Goal: Task Accomplishment & Management: Complete application form

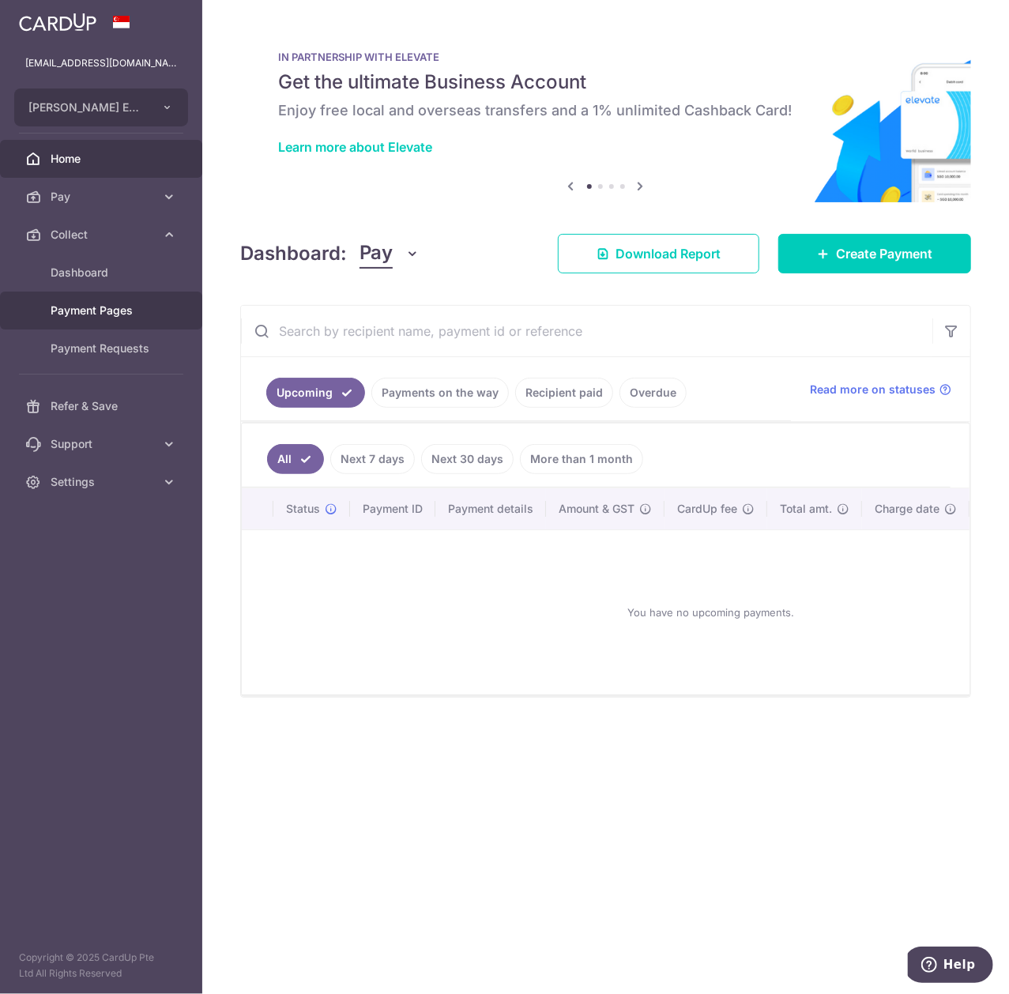
drag, startPoint x: 0, startPoint y: 0, endPoint x: 140, endPoint y: 321, distance: 350.1
click at [140, 321] on link "Payment Pages" at bounding box center [101, 311] width 202 height 38
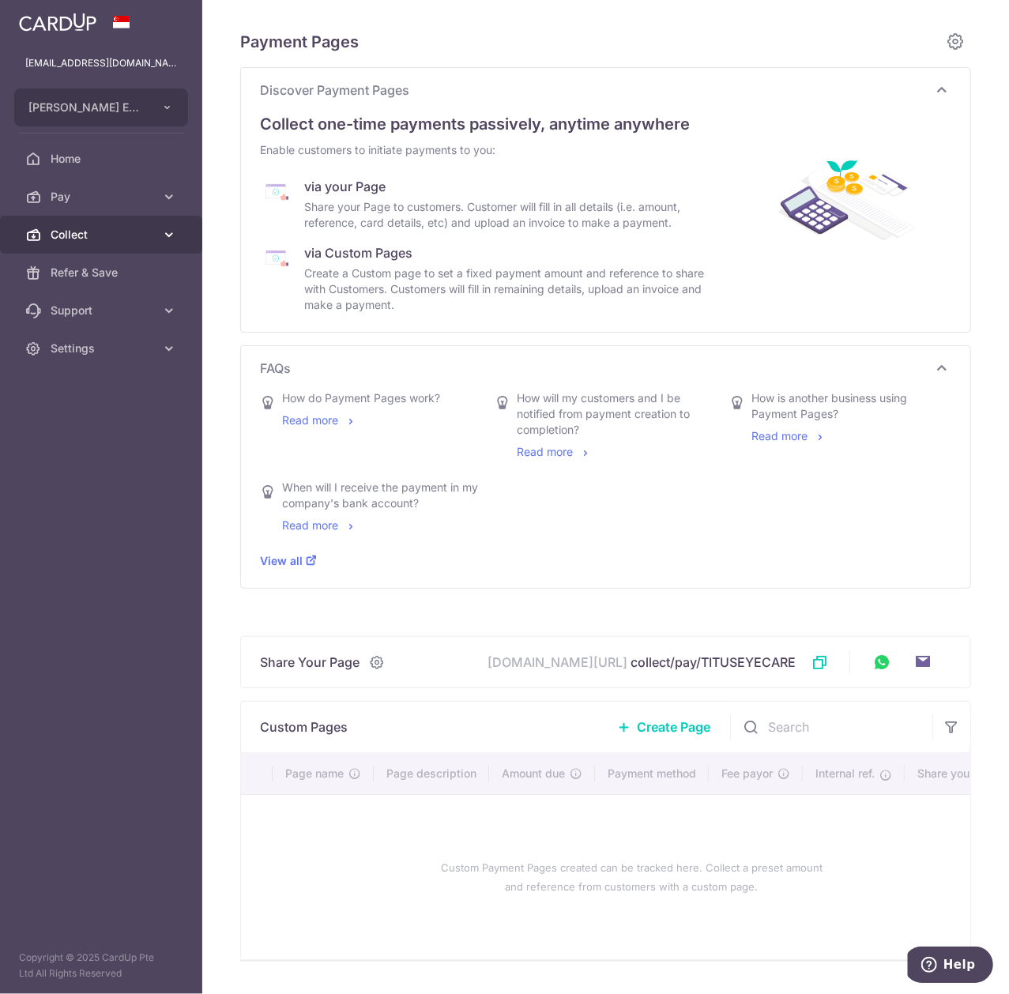
click at [153, 222] on link "Collect" at bounding box center [101, 235] width 202 height 38
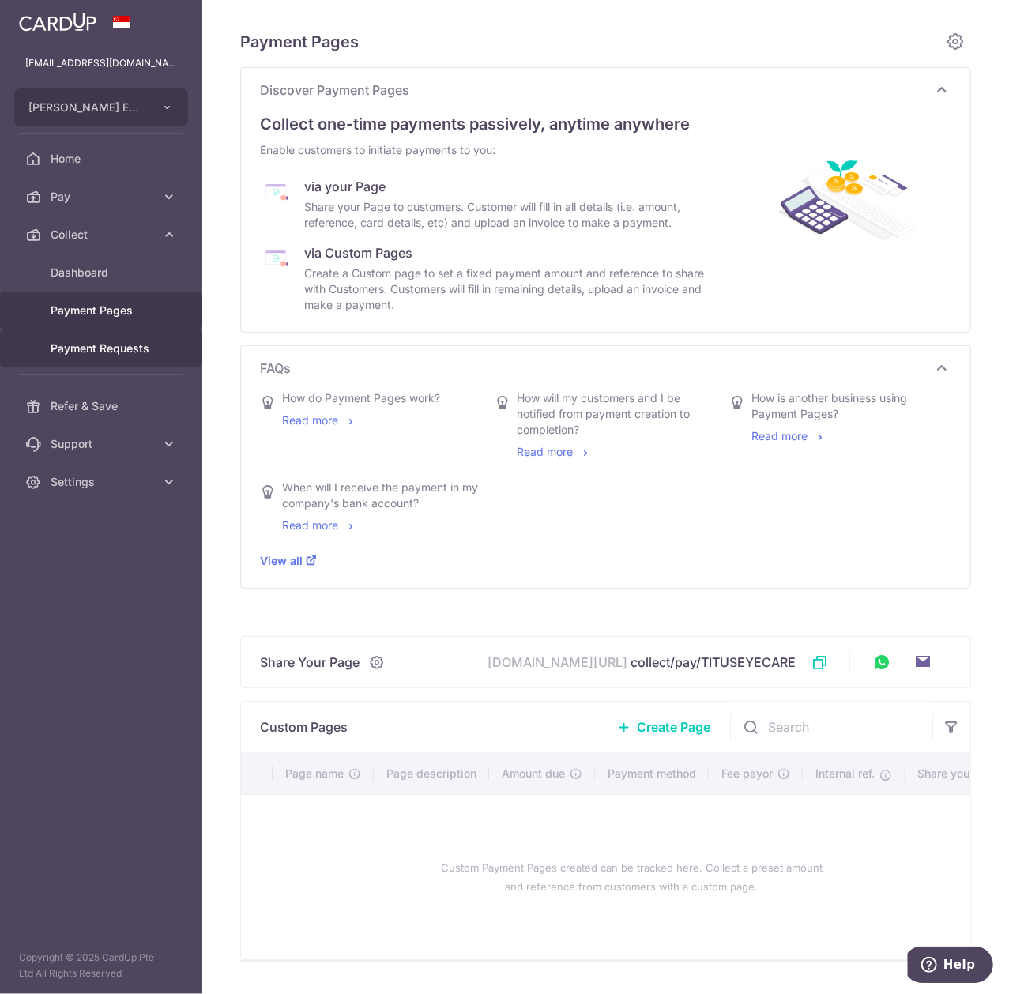
click at [146, 351] on span "Payment Requests" at bounding box center [103, 349] width 104 height 16
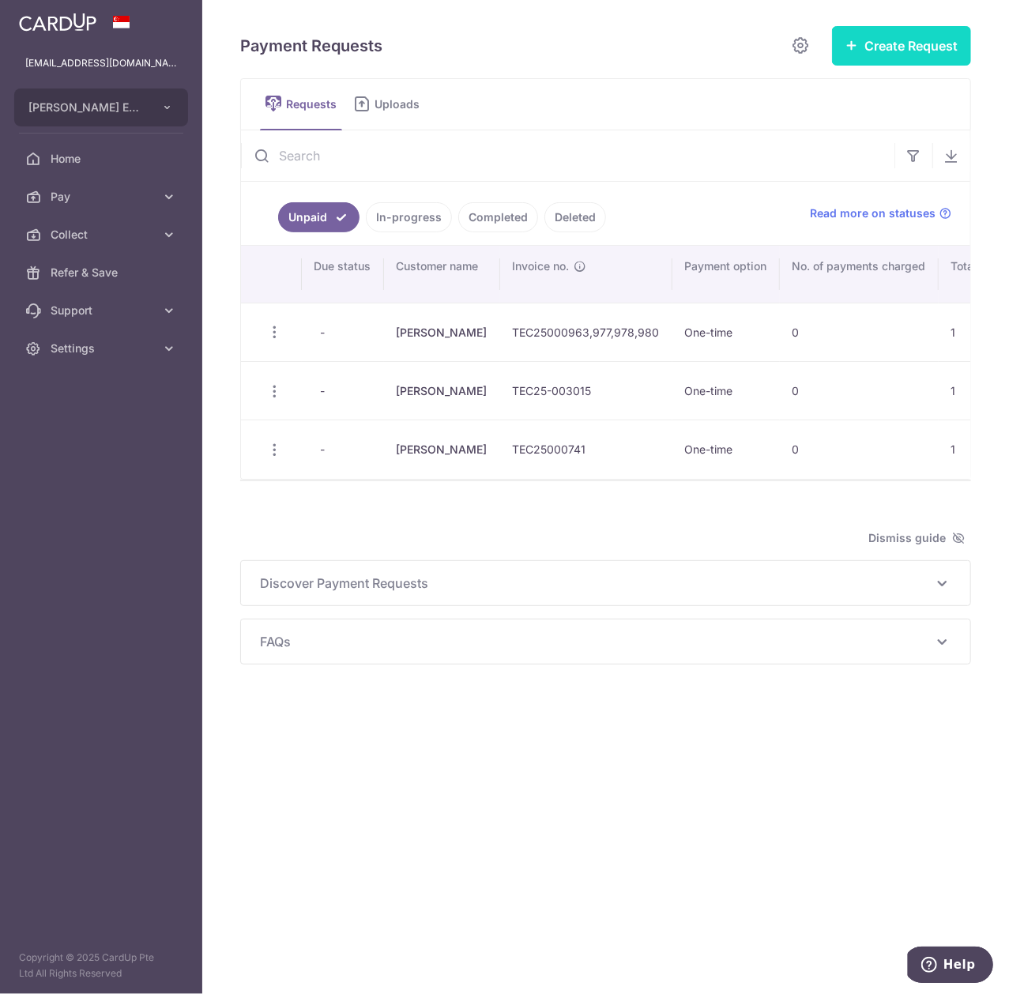
click at [922, 51] on button "Create Request" at bounding box center [901, 46] width 139 height 40
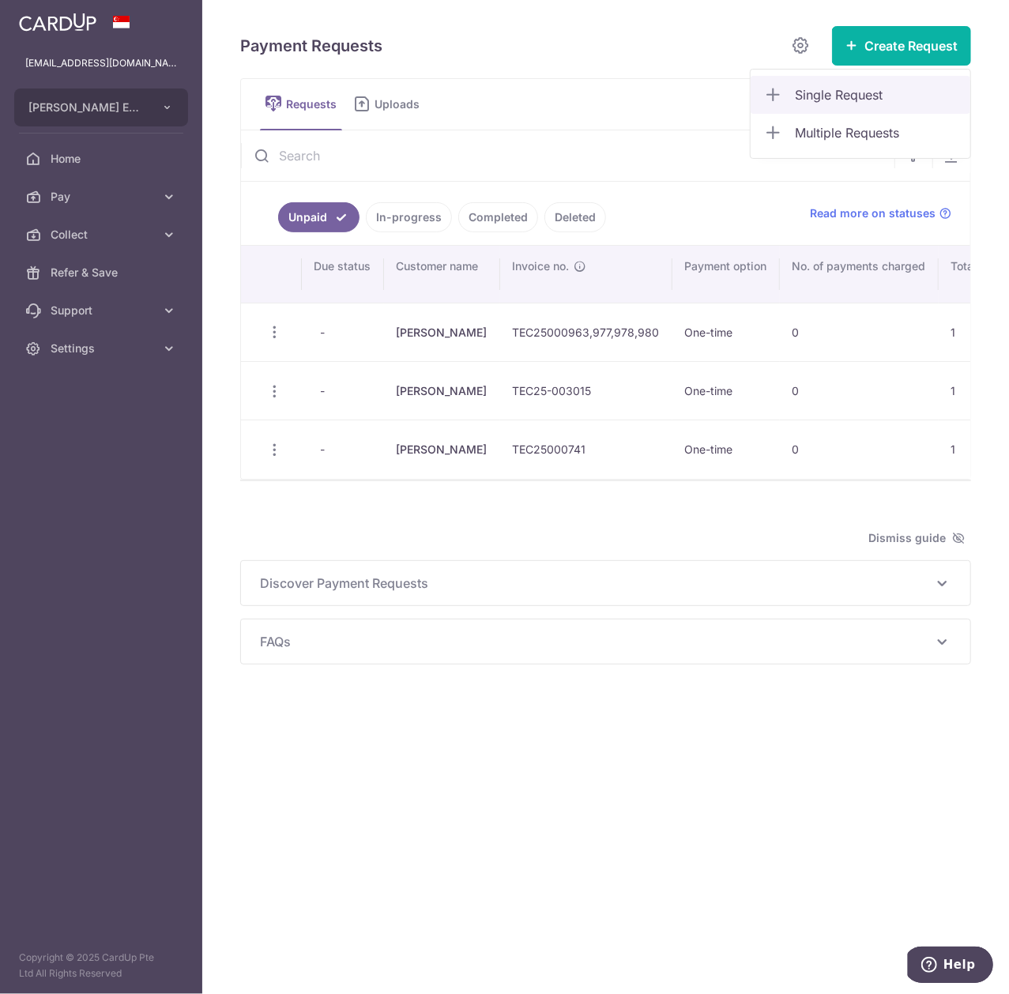
click at [877, 87] on span "Single Request" at bounding box center [876, 94] width 163 height 19
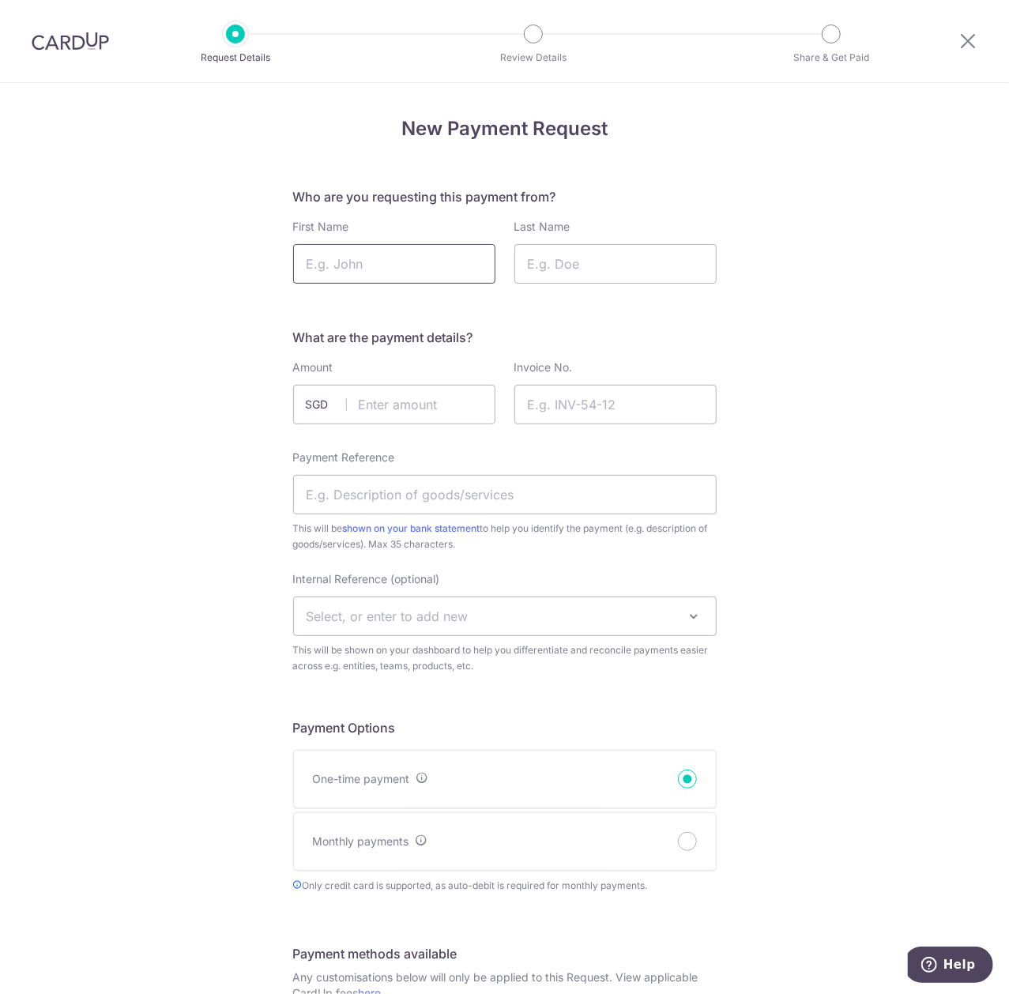
click at [425, 269] on input "First Name" at bounding box center [394, 264] width 202 height 40
type input "[PERSON_NAME]"
type input "Song"
click at [395, 393] on input "text" at bounding box center [394, 405] width 202 height 40
click at [425, 413] on input "76.26" at bounding box center [394, 405] width 202 height 40
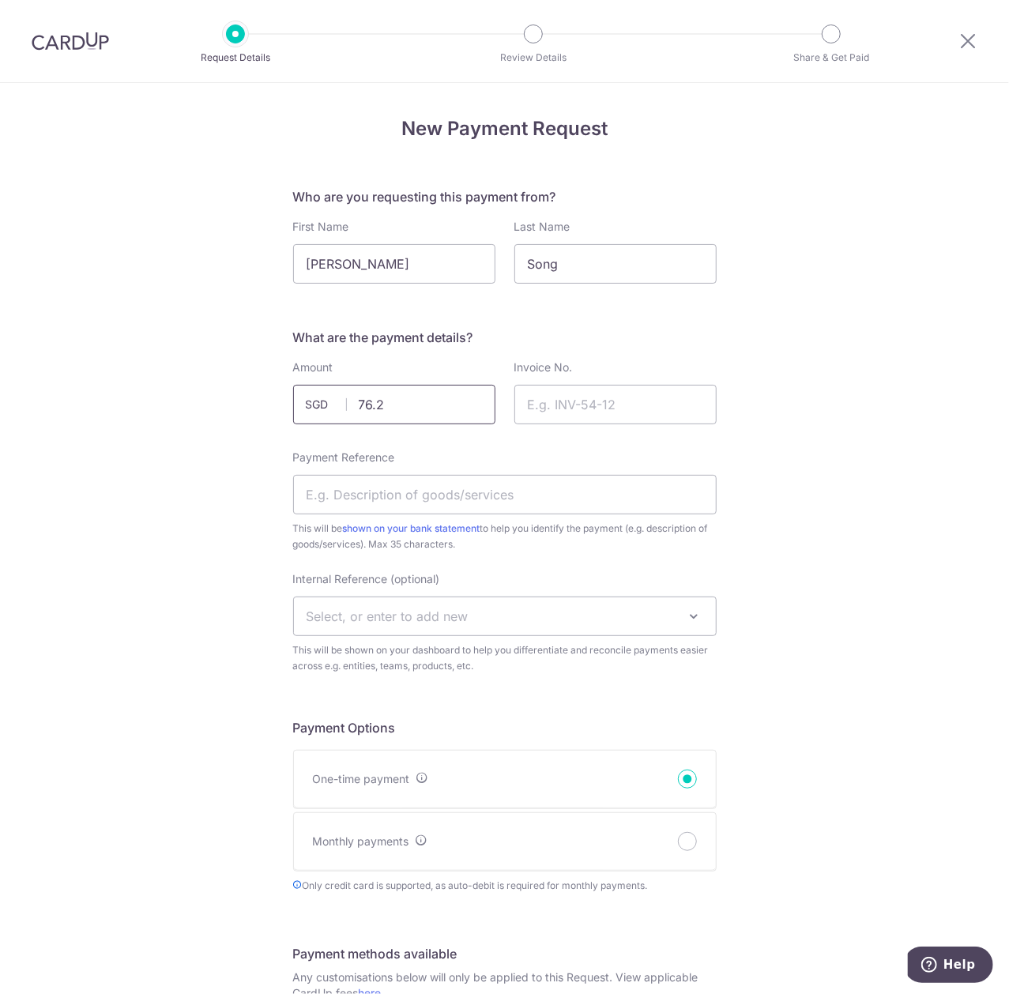
type input "76.25"
click at [616, 398] on input "Invoice No." at bounding box center [616, 405] width 202 height 40
click at [564, 406] on input "Invoice No." at bounding box center [616, 405] width 202 height 40
paste input "EC25-003147"
click at [526, 406] on input "EC25-003147" at bounding box center [616, 405] width 202 height 40
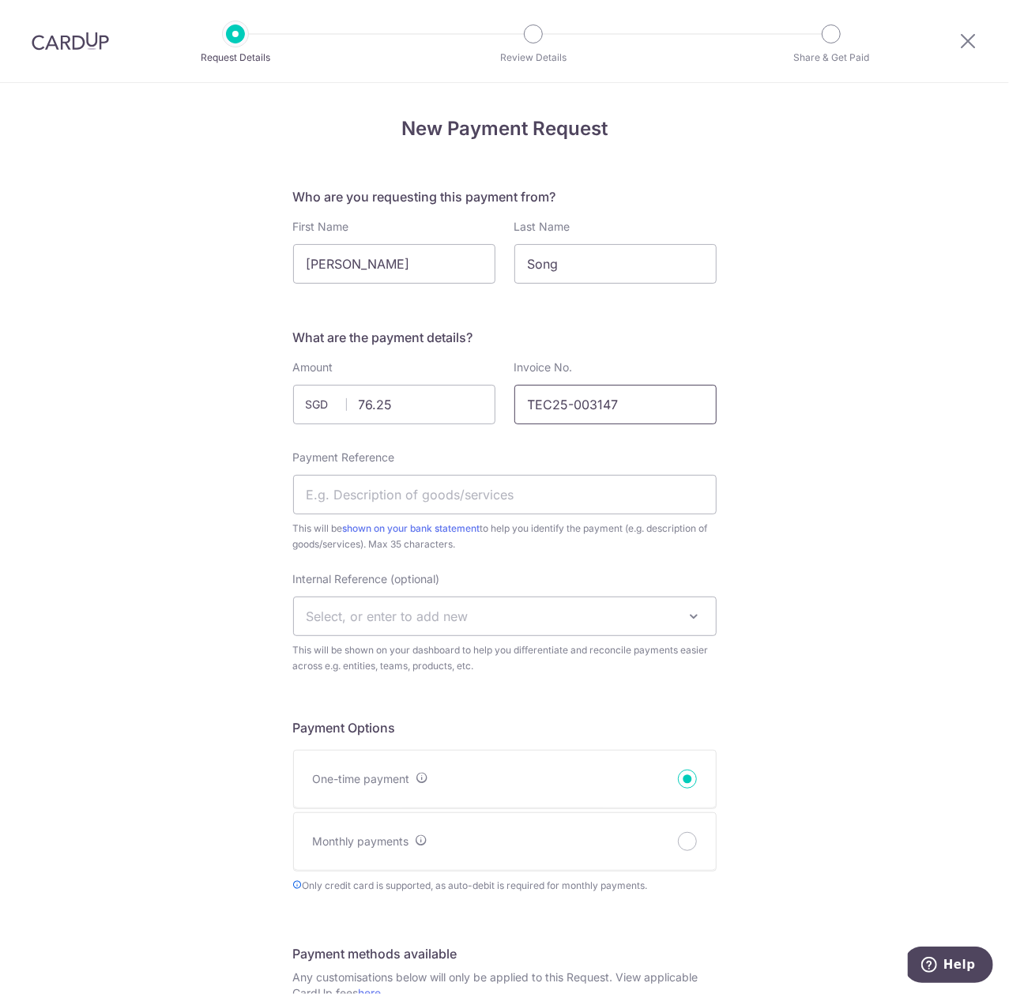
type input "TEC25-003147"
click at [805, 395] on div "New Payment Request Who are you requesting this payment from? First Name [PERSO…" at bounding box center [504, 934] width 1009 height 1702
click at [466, 509] on input "Payment Reference" at bounding box center [505, 495] width 424 height 40
type input "Solutions"
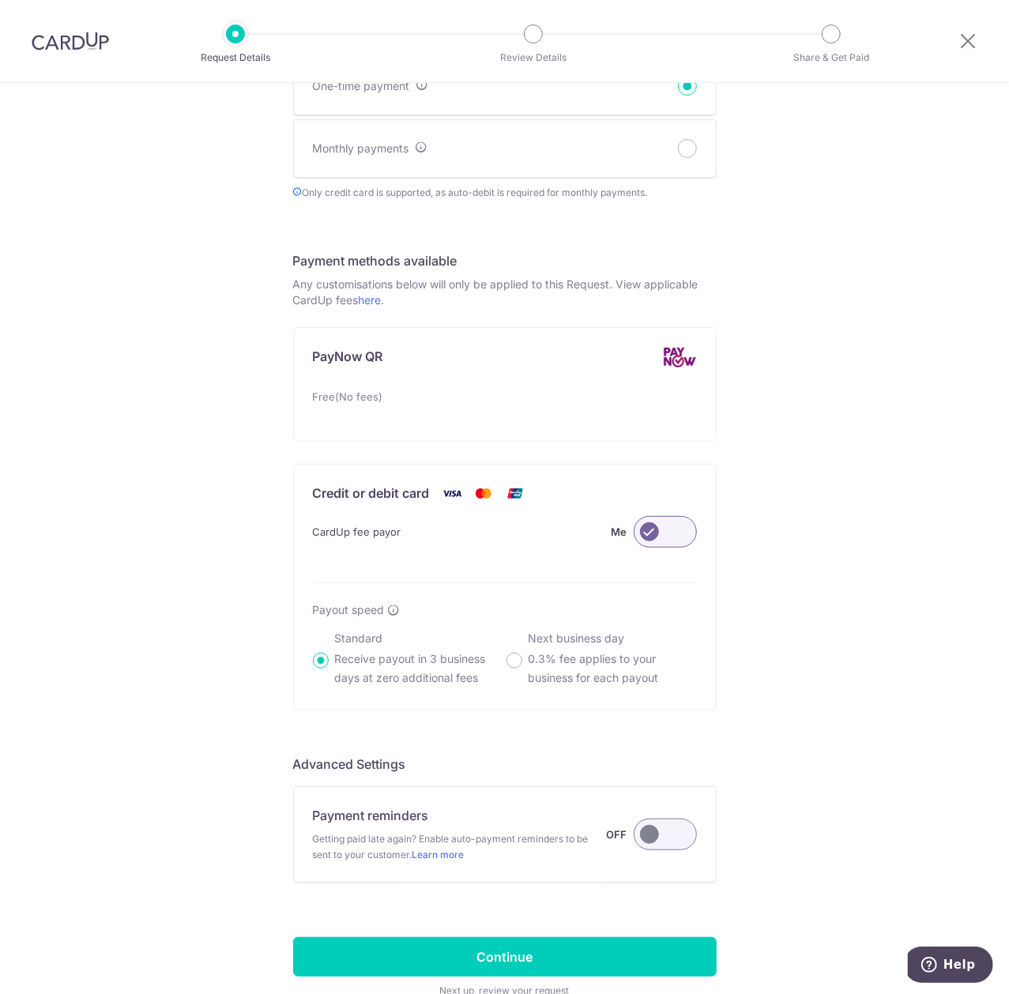
scroll to position [794, 0]
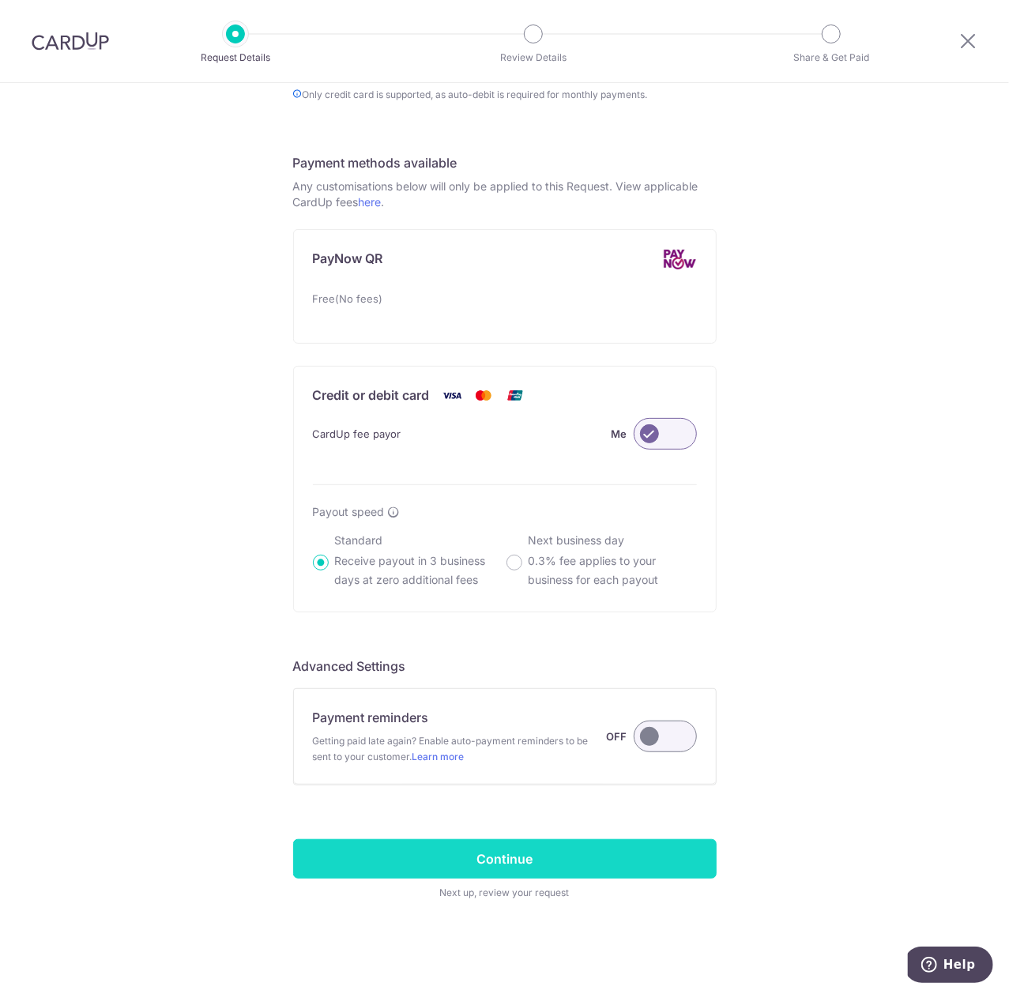
click at [542, 858] on input "Continue" at bounding box center [505, 859] width 424 height 40
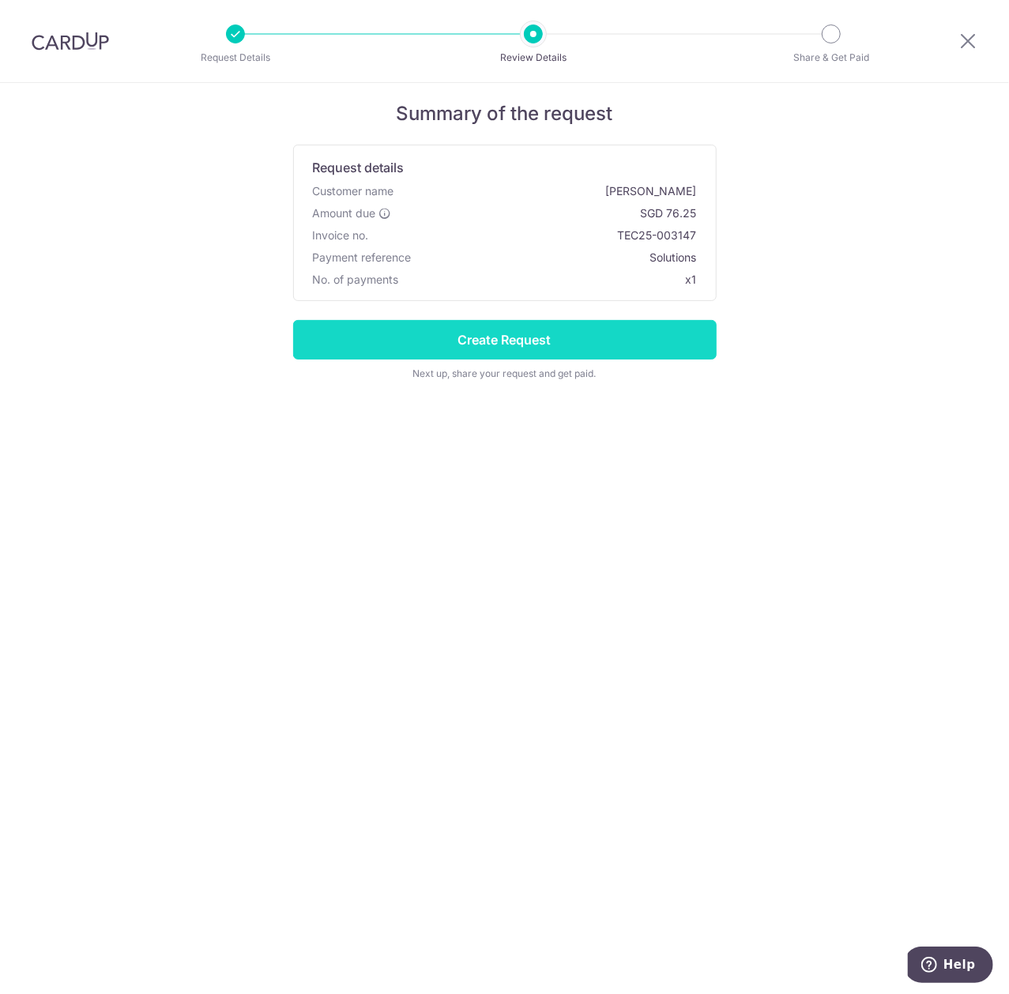
click at [582, 352] on input "Create Request" at bounding box center [505, 340] width 424 height 40
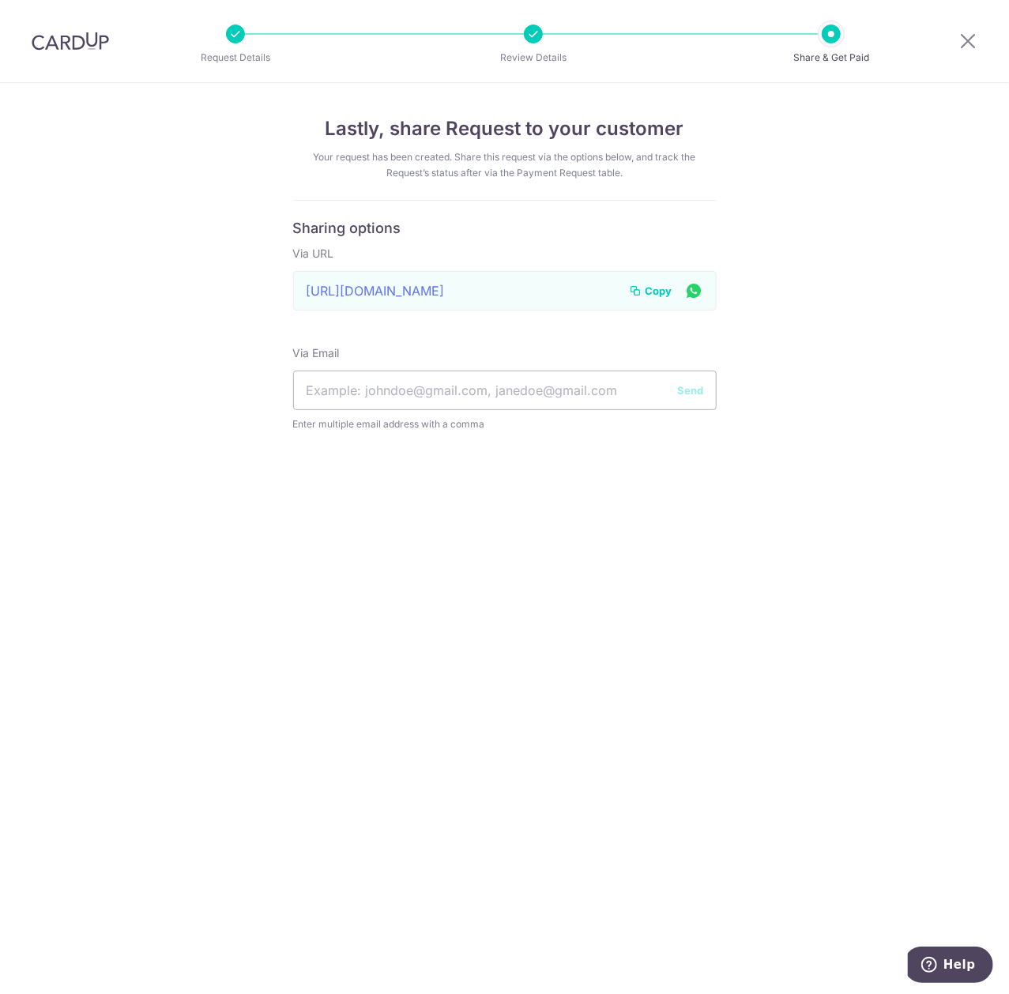
click at [665, 292] on span "Copy" at bounding box center [659, 291] width 27 height 16
click at [975, 48] on icon at bounding box center [968, 41] width 19 height 20
